Goal: Entertainment & Leisure: Consume media (video, audio)

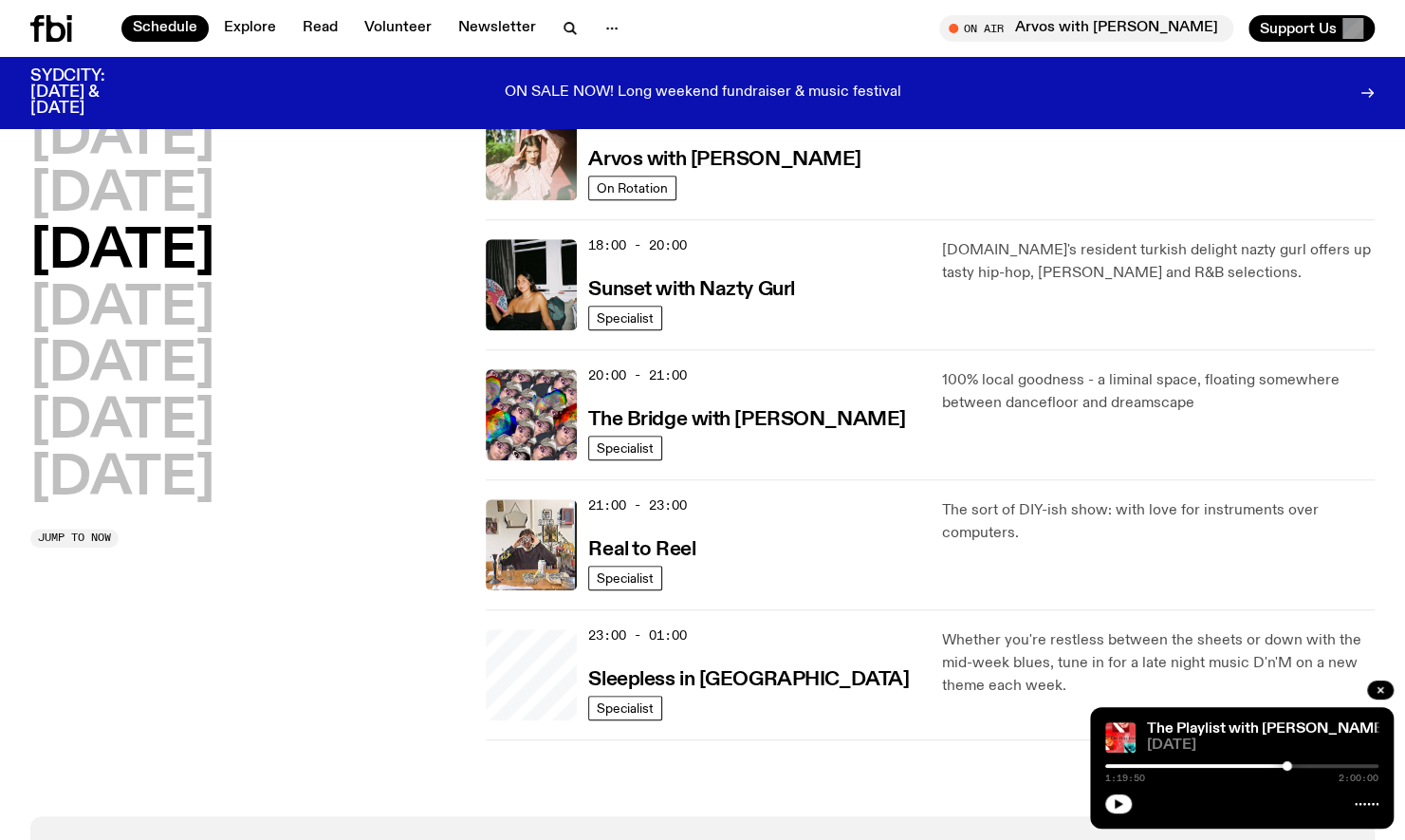
scroll to position [719, 0]
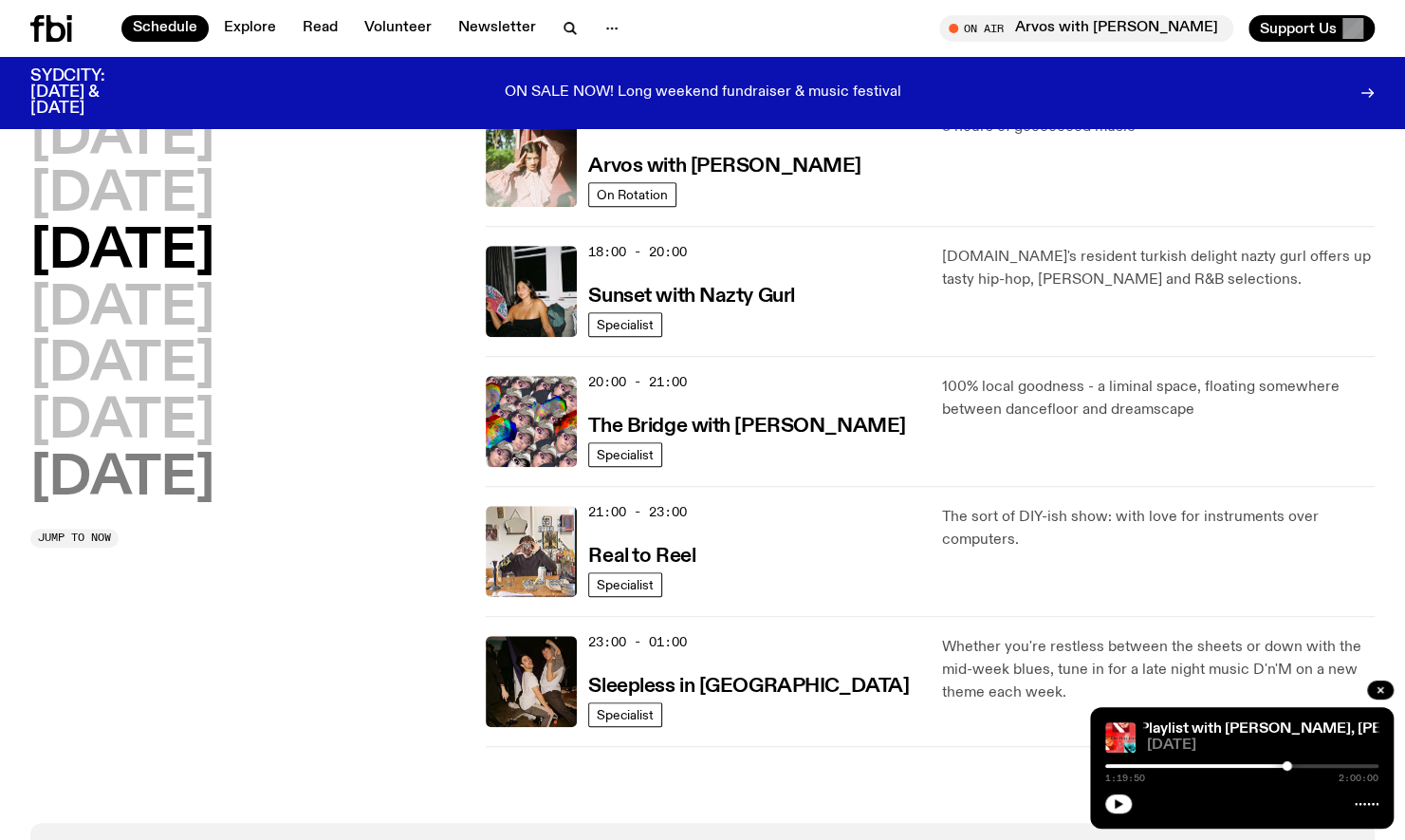
click at [182, 469] on h2 "[DATE]" at bounding box center [123, 479] width 184 height 53
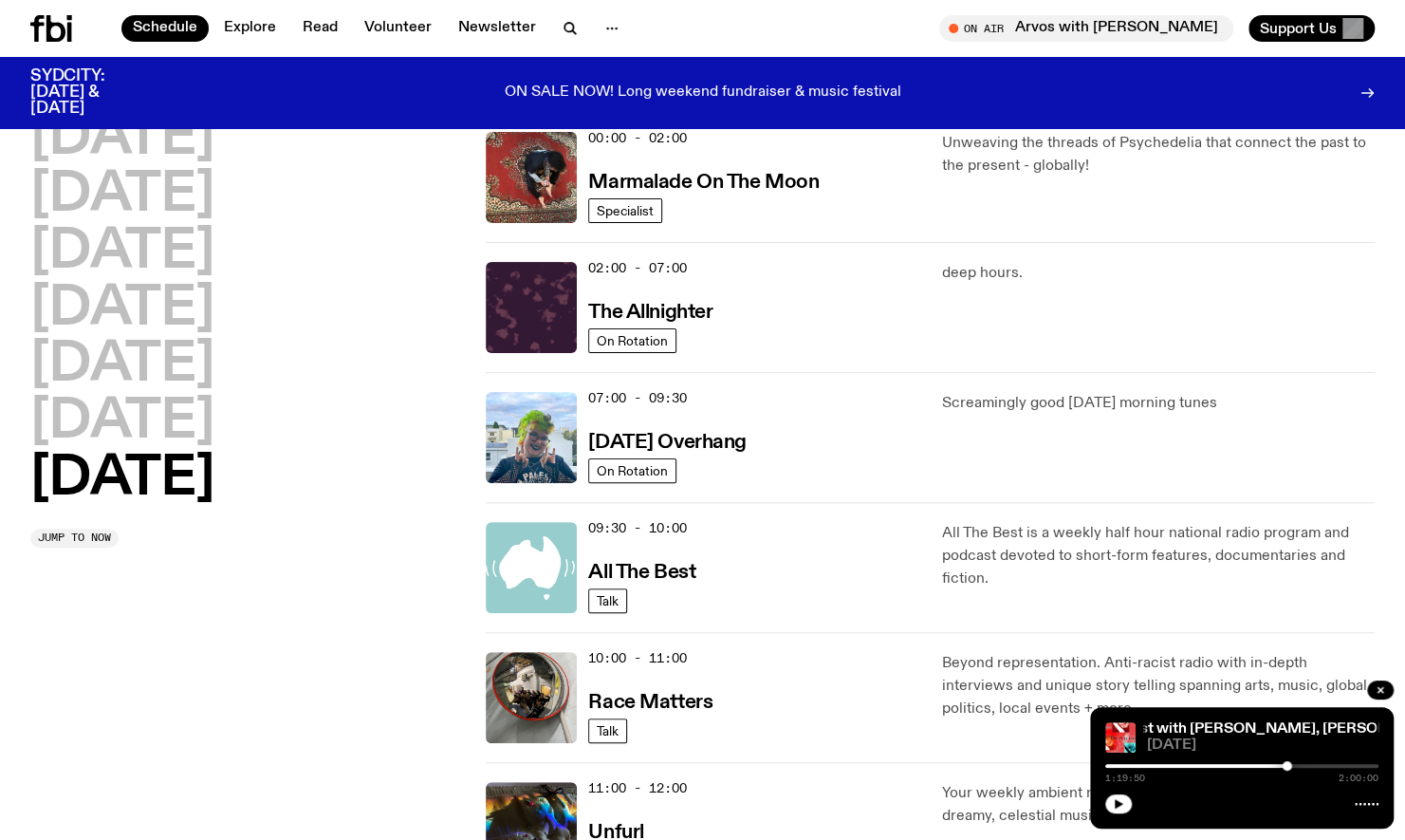
scroll to position [788, 0]
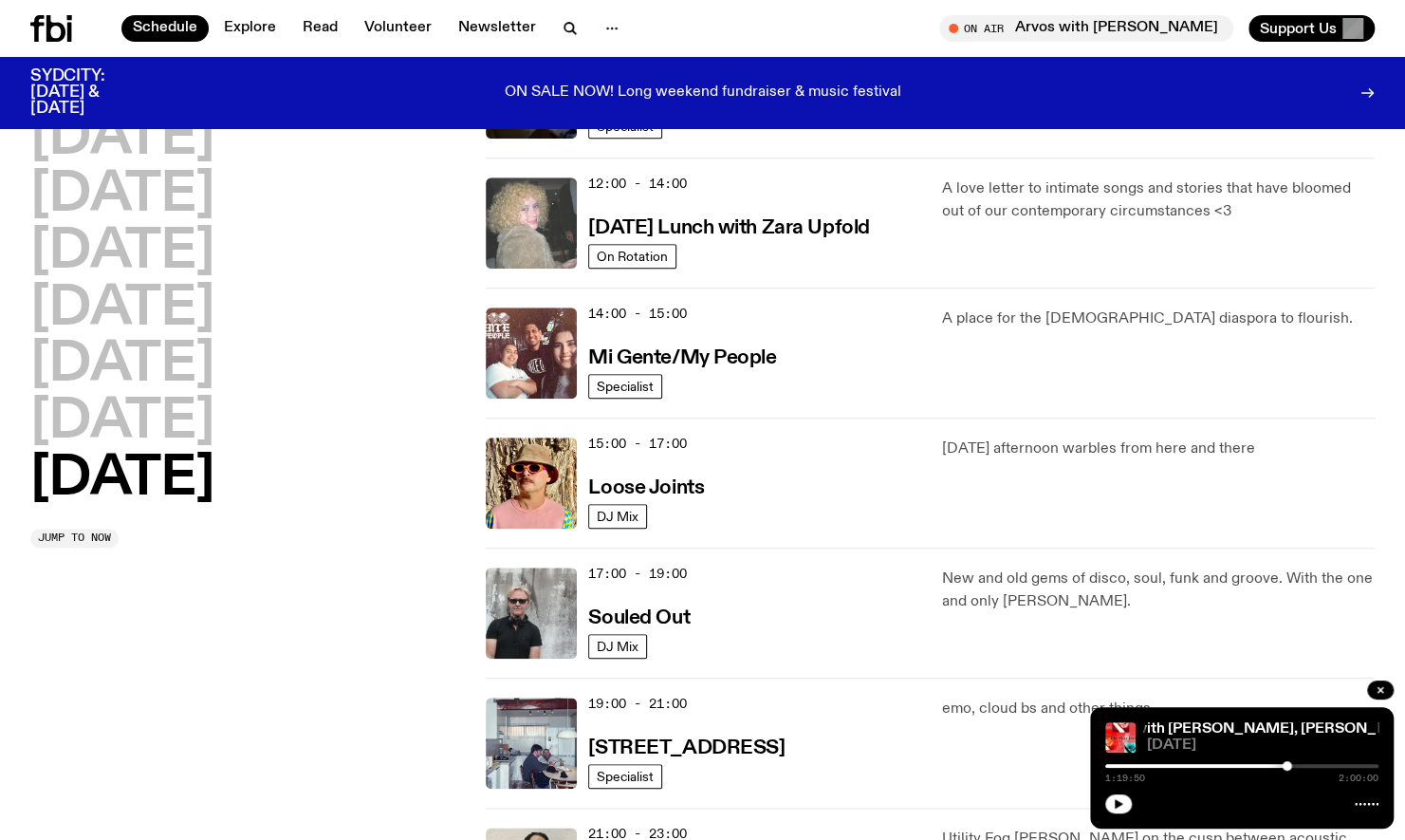
click at [514, 257] on img at bounding box center [531, 223] width 91 height 91
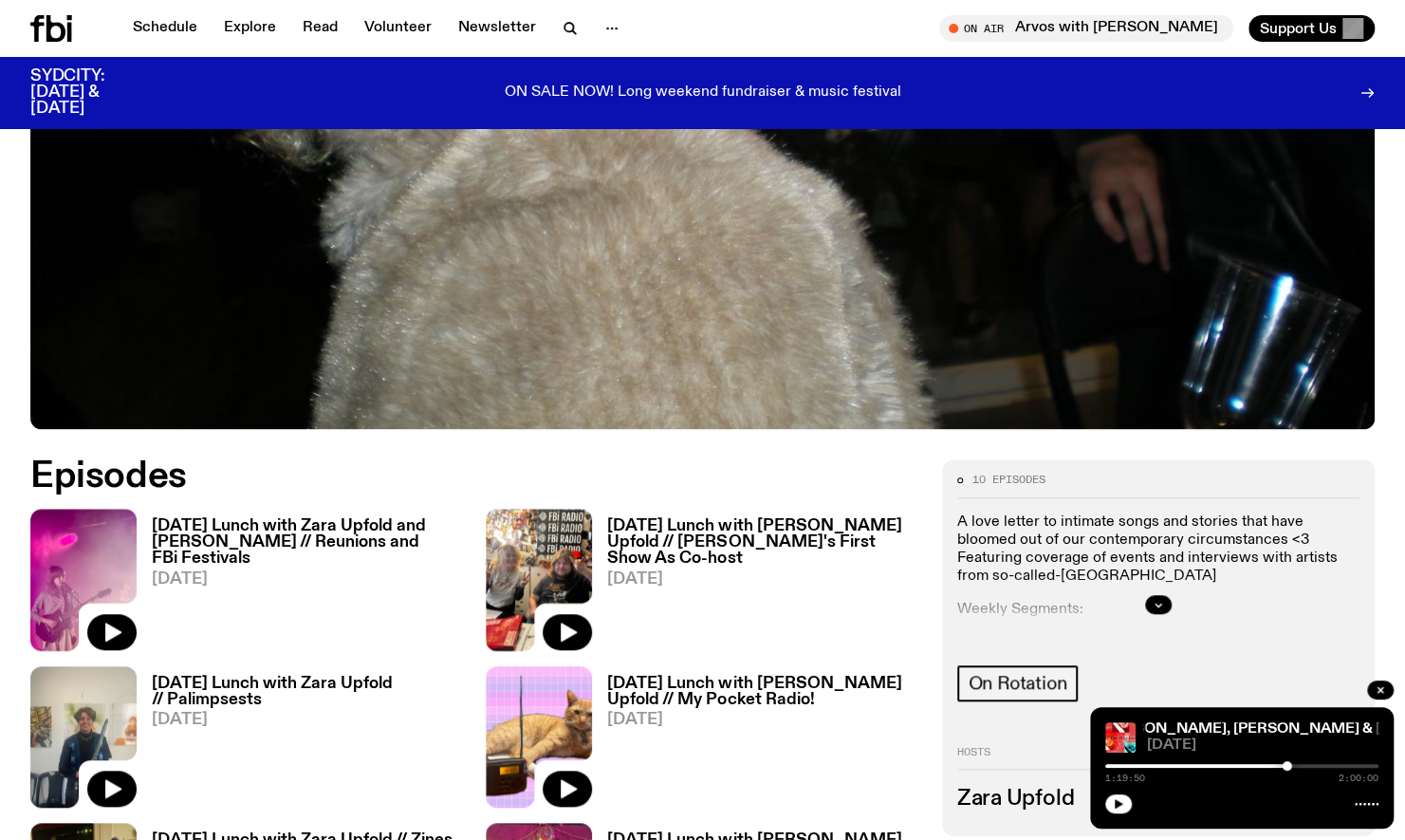
scroll to position [657, 0]
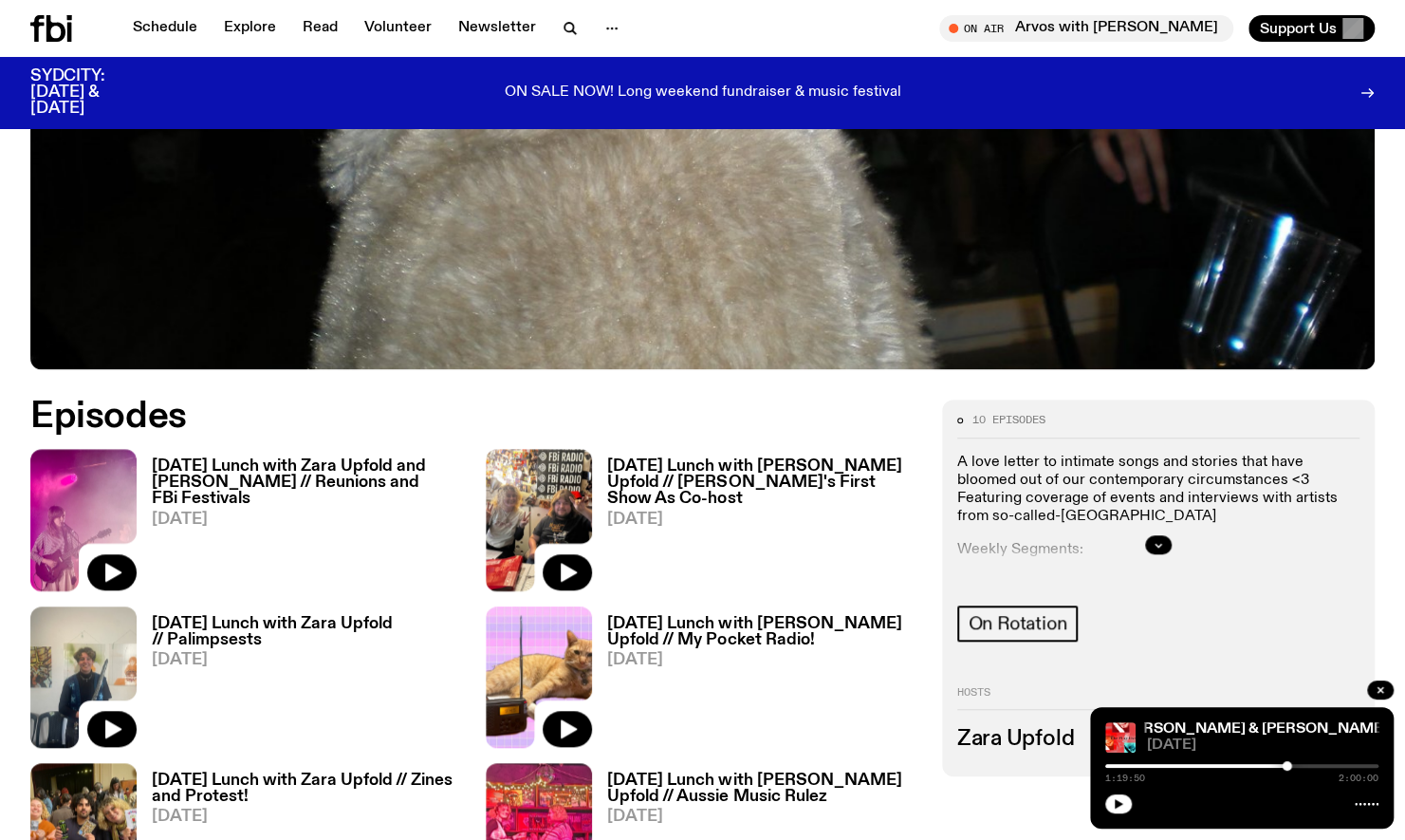
click at [308, 529] on link "[DATE] Lunch with Zara Upfold and [PERSON_NAME] // Reunions and FBi Festivals […" at bounding box center [300, 523] width 327 height 132
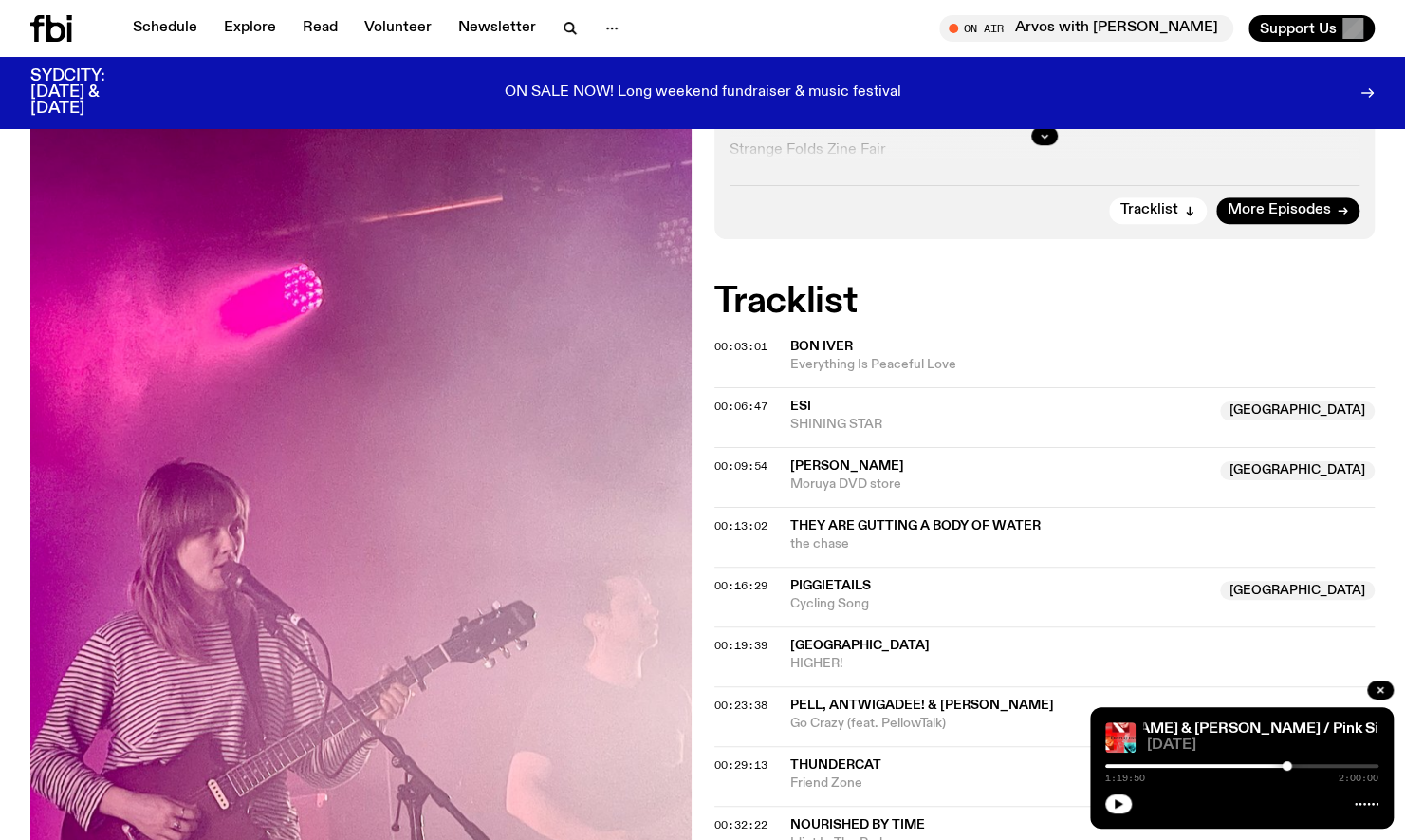
scroll to position [746, 0]
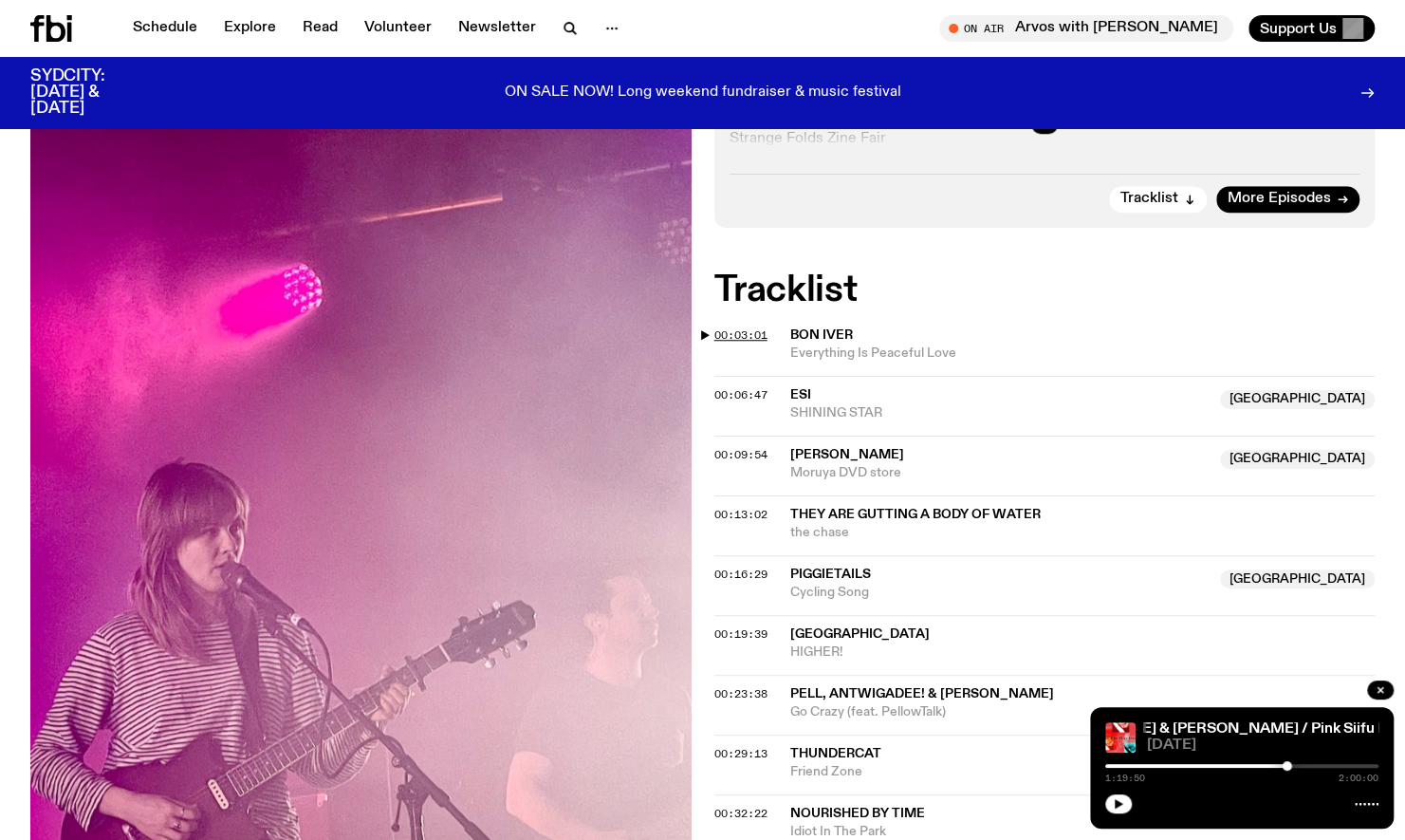
click at [742, 330] on span "00:03:01" at bounding box center [741, 334] width 53 height 15
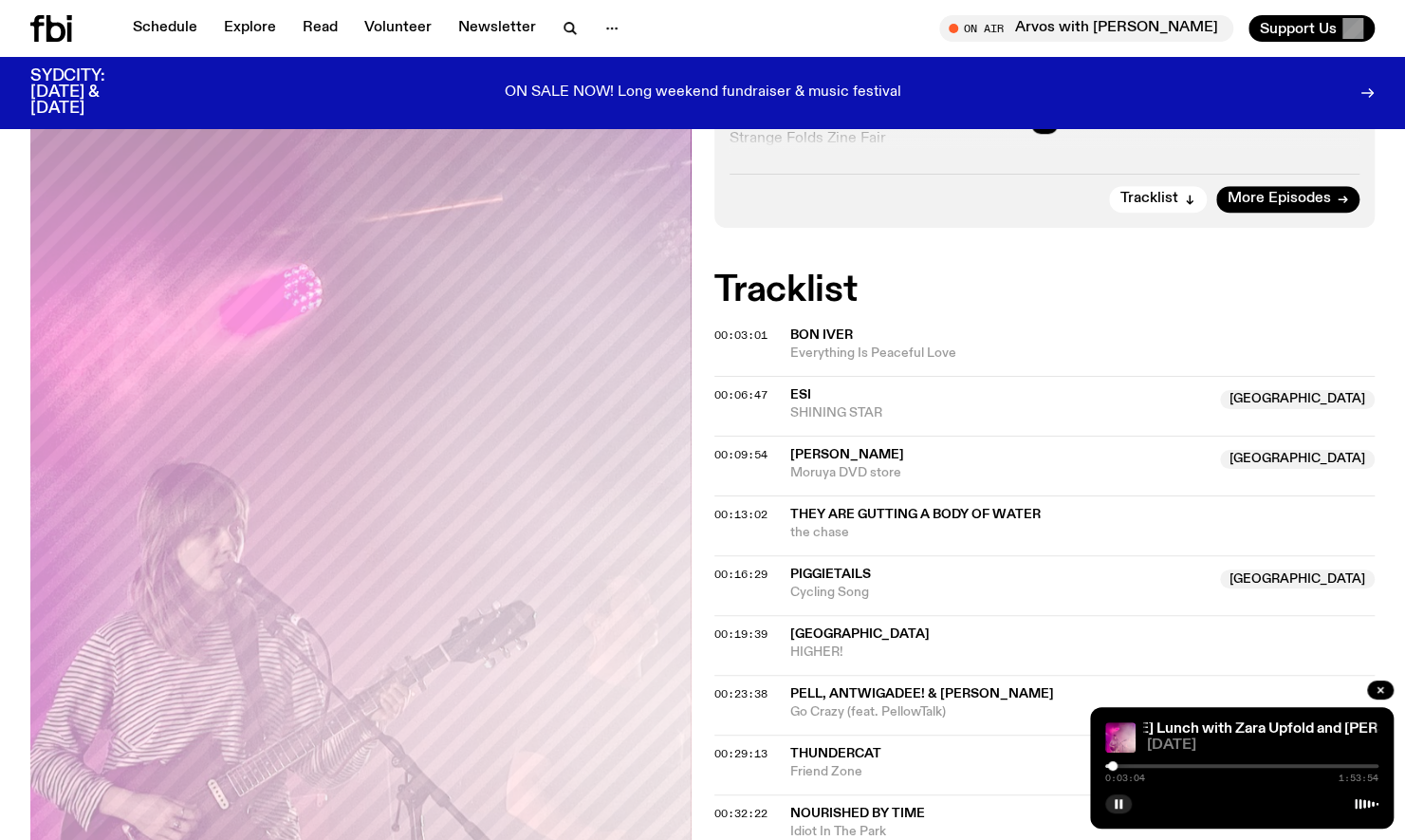
click at [1106, 767] on div at bounding box center [977, 766] width 273 height 4
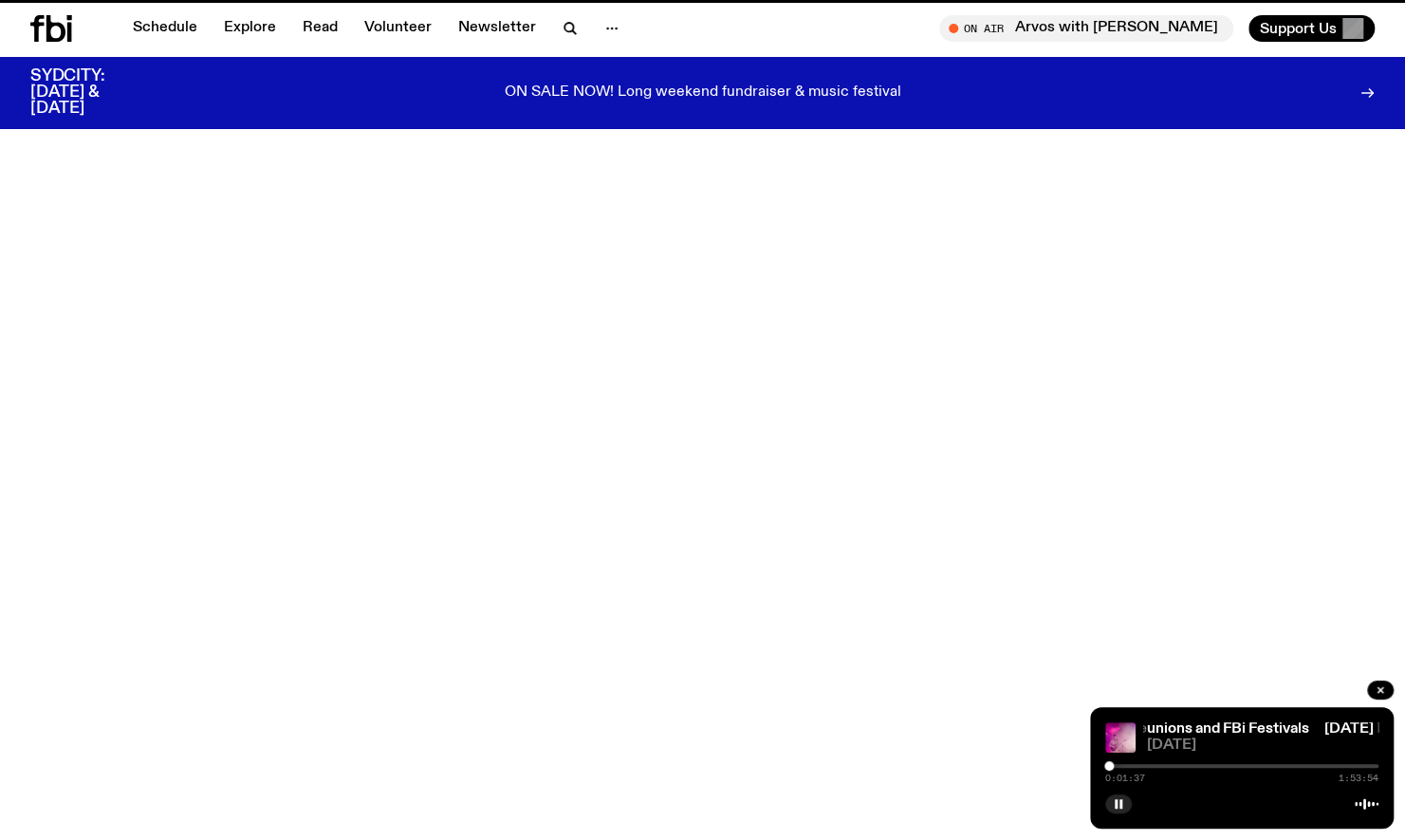
scroll to position [657, 0]
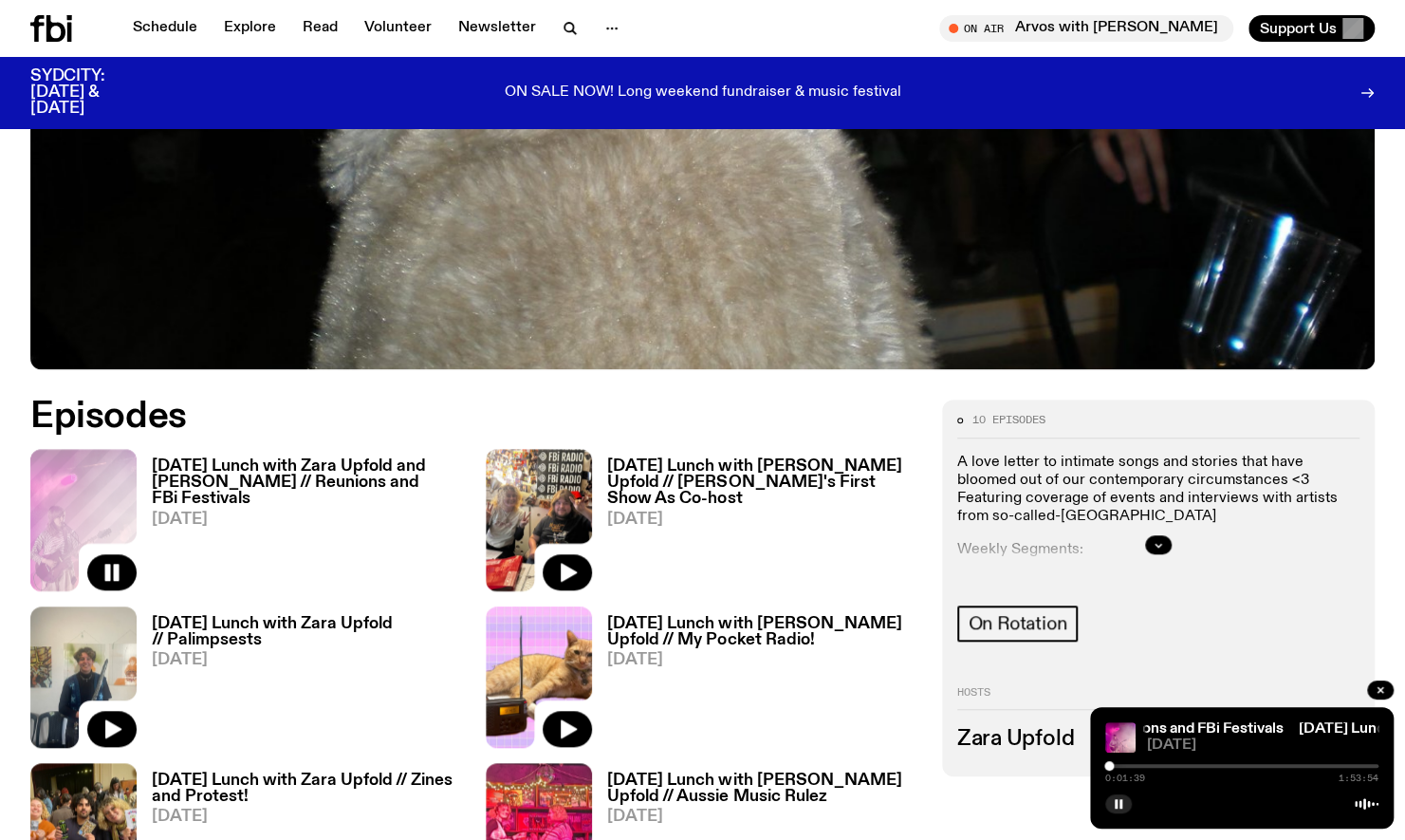
click at [659, 465] on h3 "[DATE] Lunch with [PERSON_NAME] Upfold // [PERSON_NAME]'s First Show As Co-host" at bounding box center [763, 482] width 312 height 48
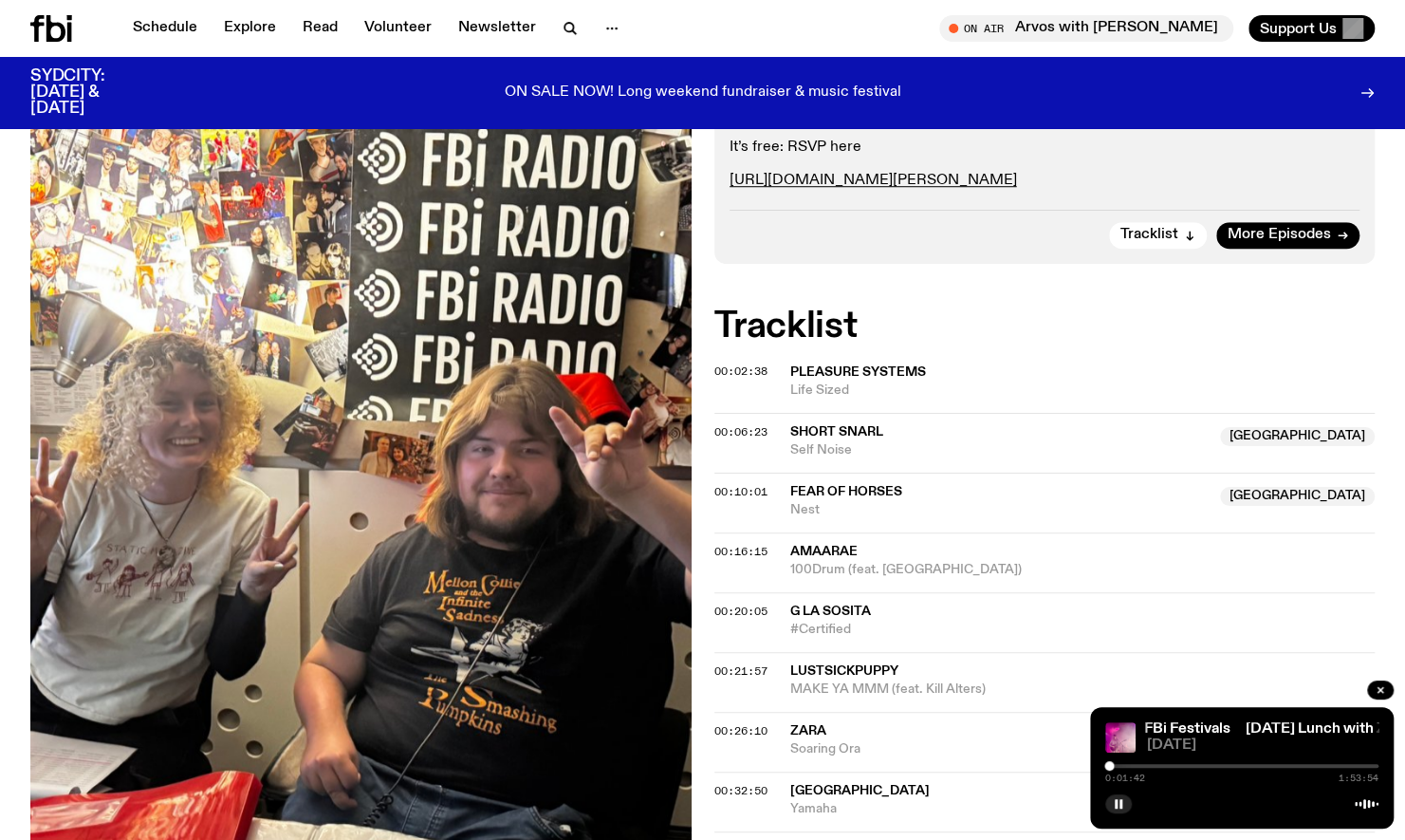
scroll to position [719, 0]
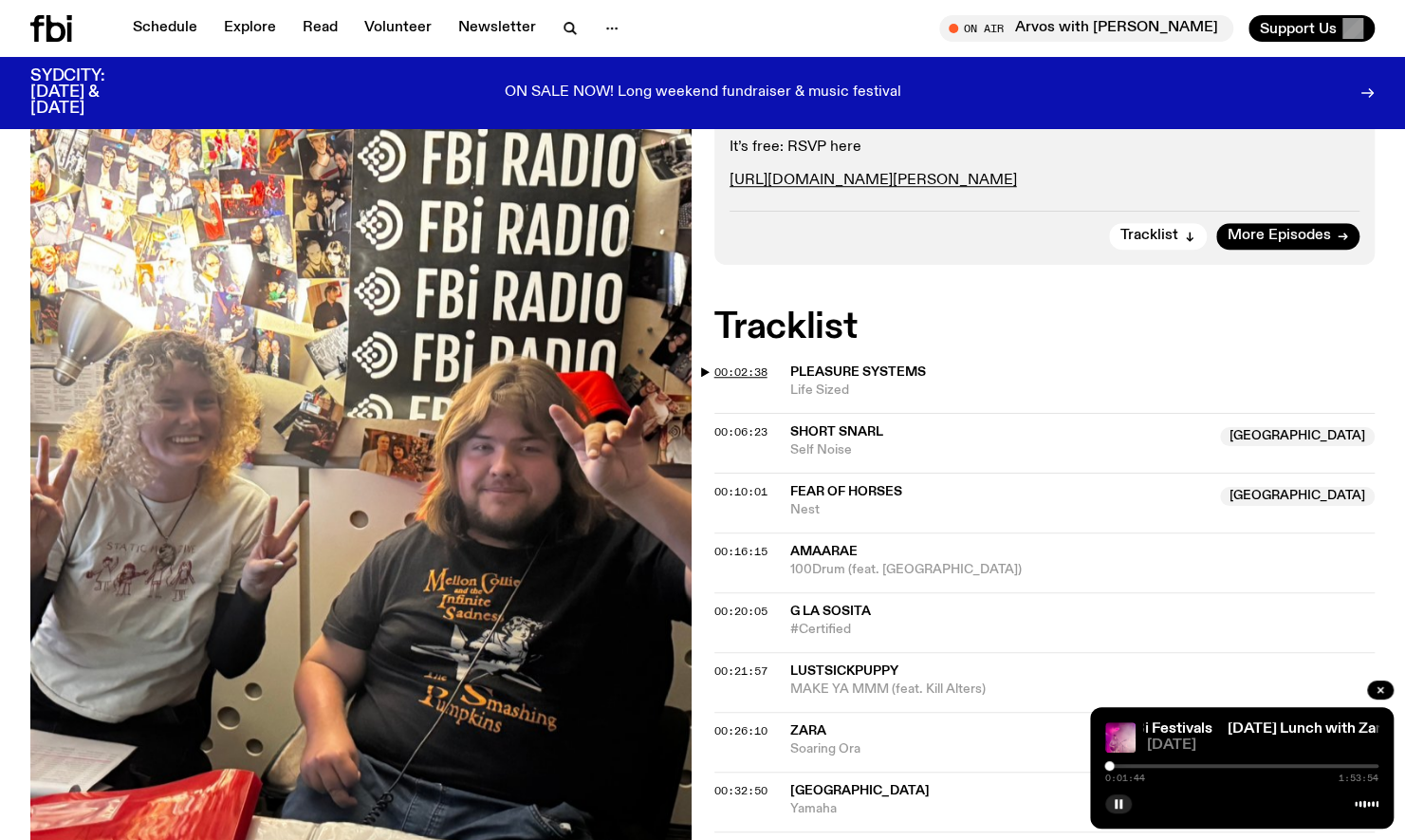
click at [730, 364] on span "00:02:38" at bounding box center [741, 371] width 53 height 15
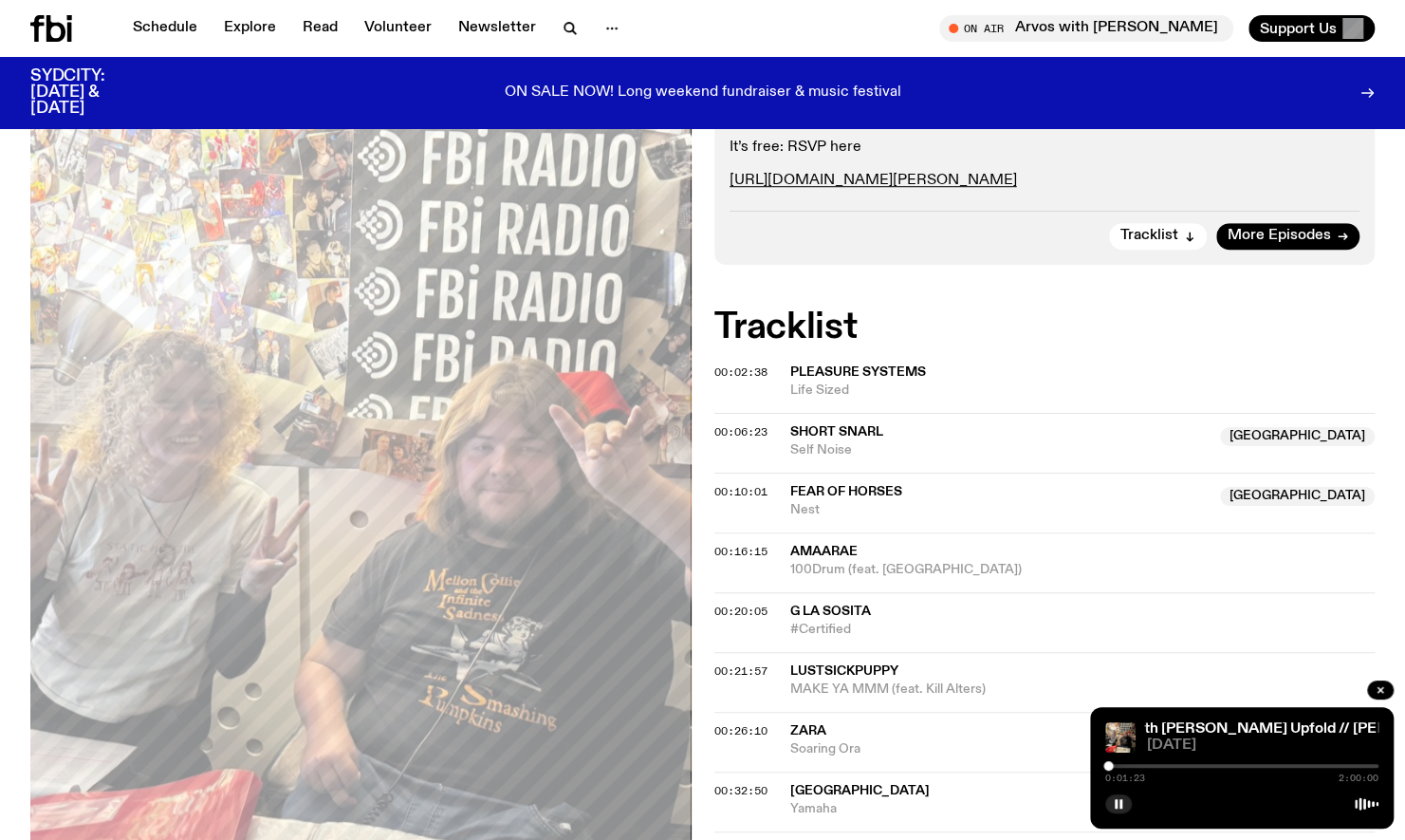
click at [1108, 769] on div at bounding box center [1108, 766] width 10 height 10
click at [1107, 767] on div at bounding box center [1107, 766] width 10 height 10
click at [1106, 765] on div at bounding box center [1106, 766] width 10 height 10
click at [1108, 763] on div at bounding box center [1108, 766] width 10 height 10
click at [1108, 765] on div at bounding box center [1108, 766] width 10 height 10
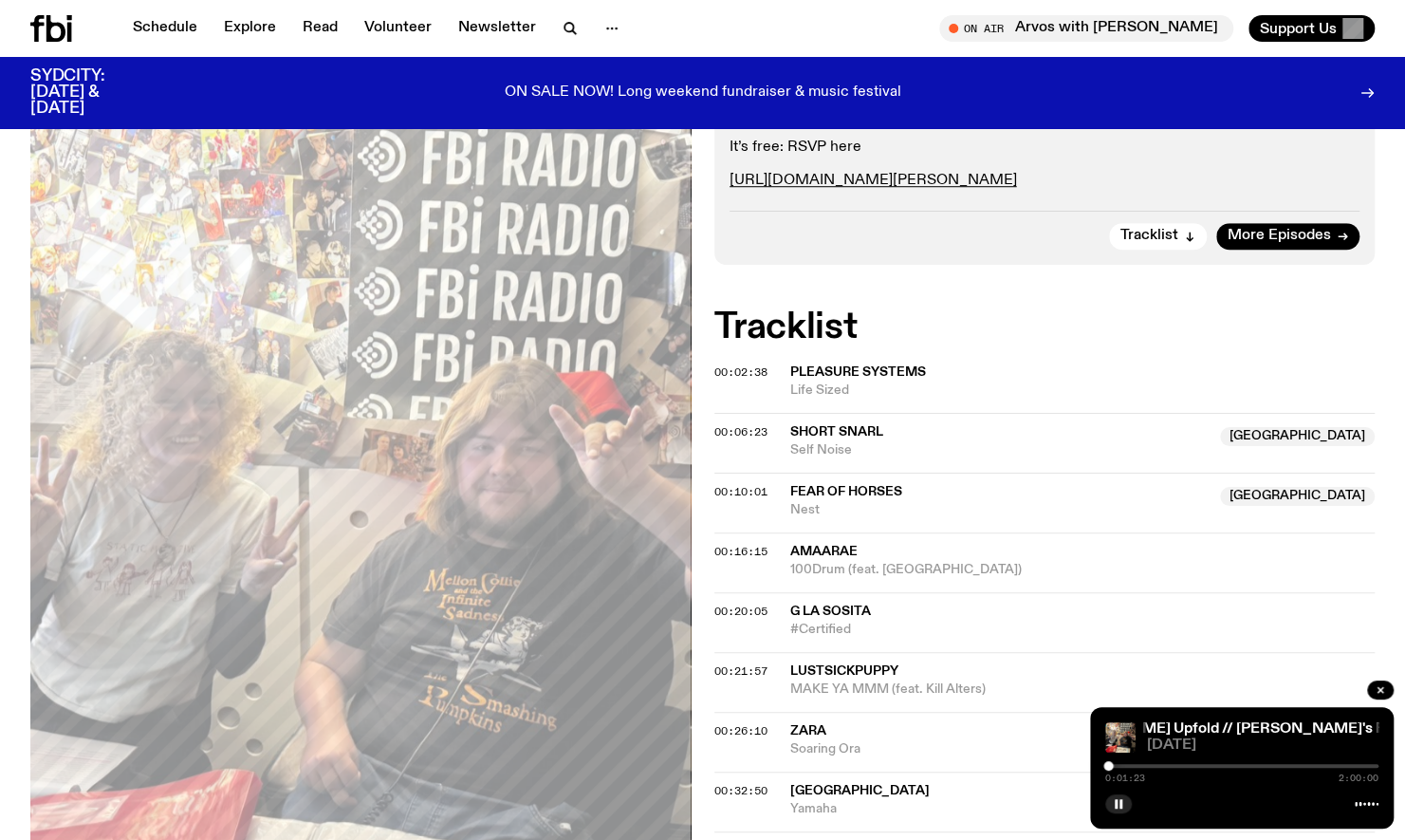
click at [1107, 765] on div at bounding box center [1108, 766] width 10 height 10
click at [1107, 765] on div at bounding box center [1107, 766] width 10 height 10
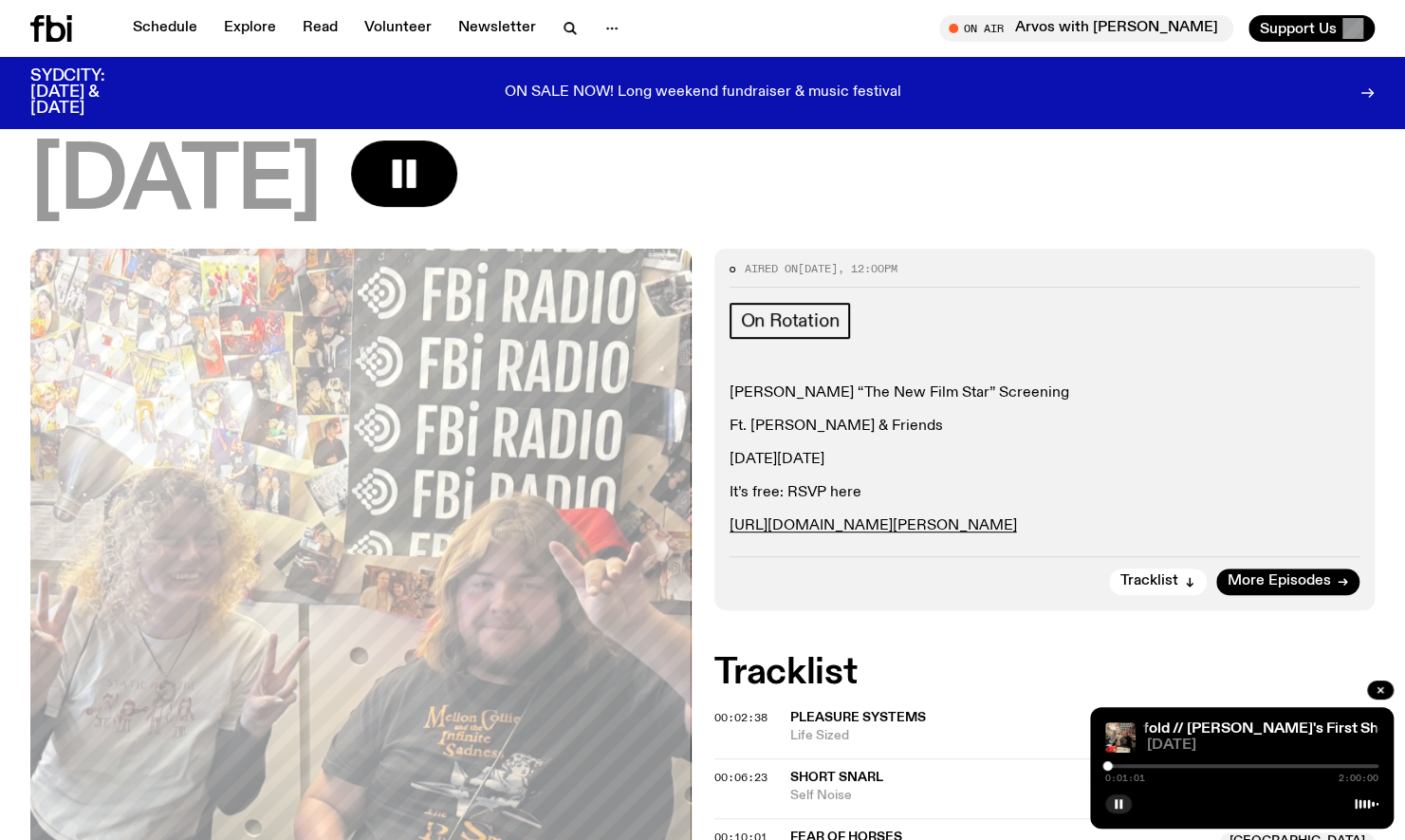
scroll to position [302, 0]
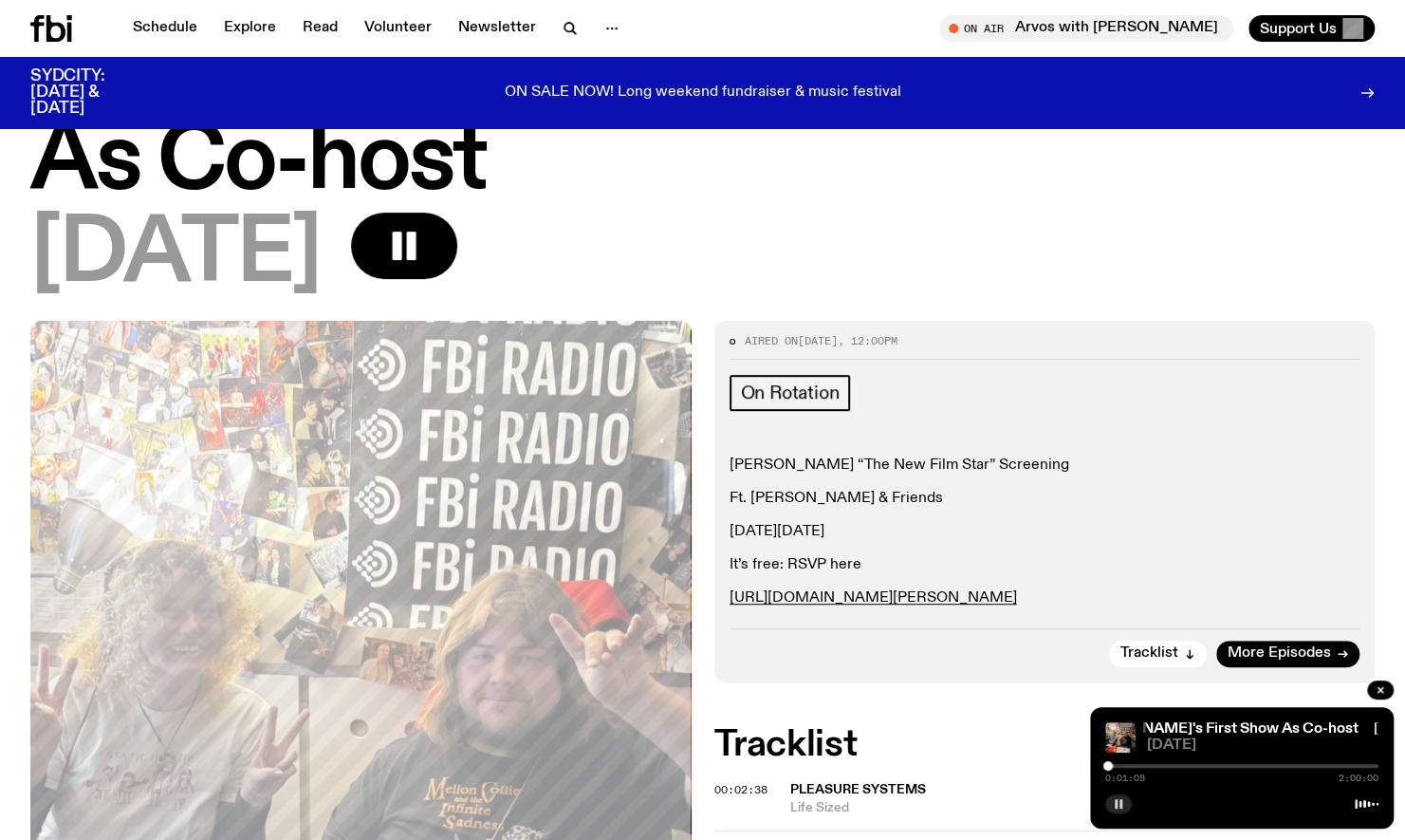
click at [1119, 802] on icon "button" at bounding box center [1119, 804] width 12 height 12
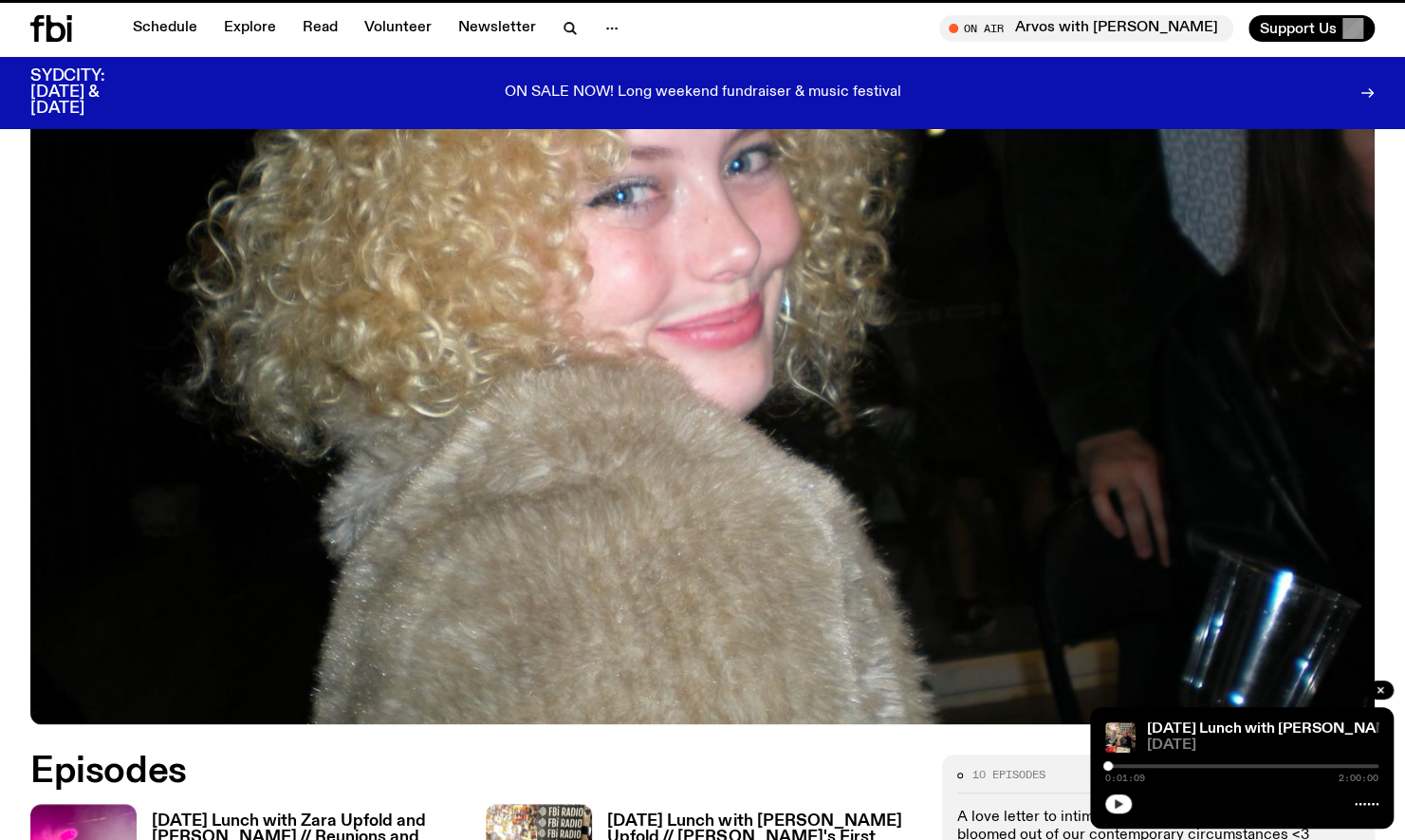
scroll to position [657, 0]
